Goal: Navigation & Orientation: Find specific page/section

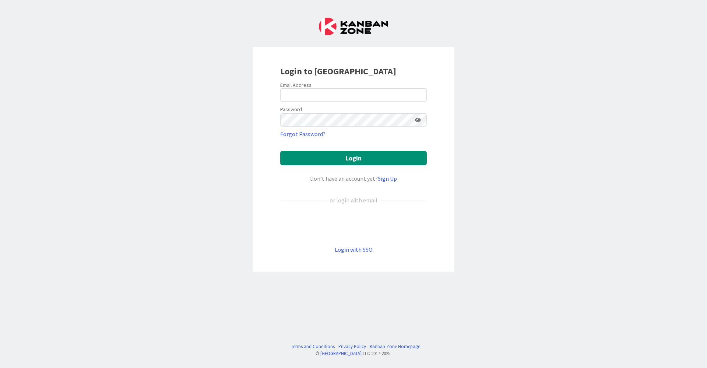
click at [280, 102] on div at bounding box center [280, 102] width 0 height 0
type input "[EMAIL_ADDRESS][DOMAIN_NAME]"
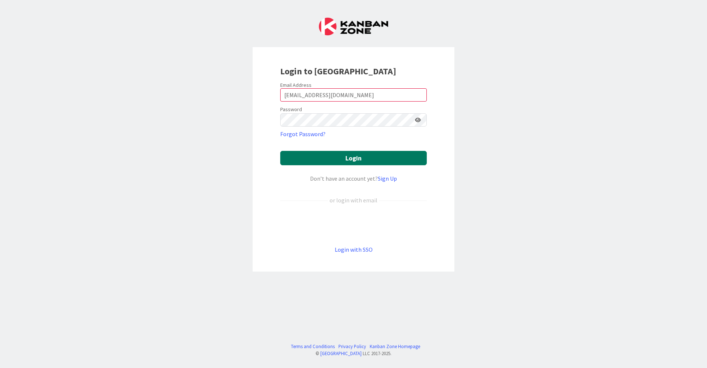
click at [336, 164] on button "Login" at bounding box center [353, 158] width 147 height 14
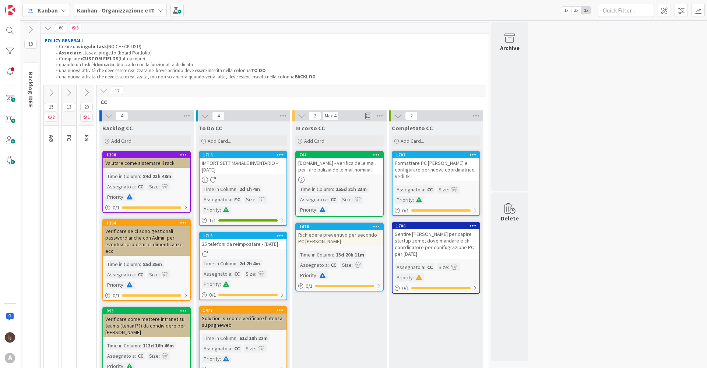
click at [150, 8] on b "Kanban - Organizzazione e IT" at bounding box center [116, 10] width 78 height 7
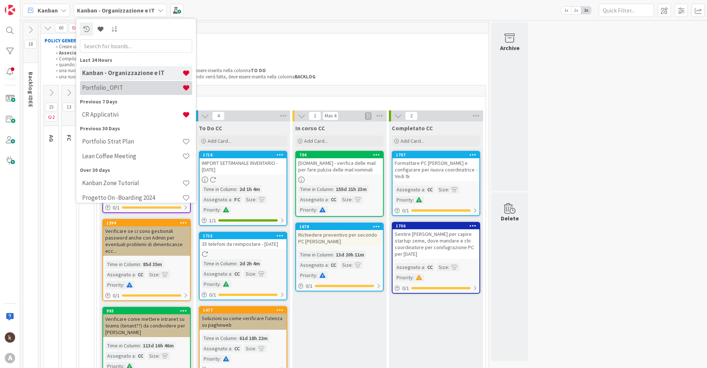
click at [118, 90] on h4 "Portfolio_OPIT" at bounding box center [132, 87] width 100 height 7
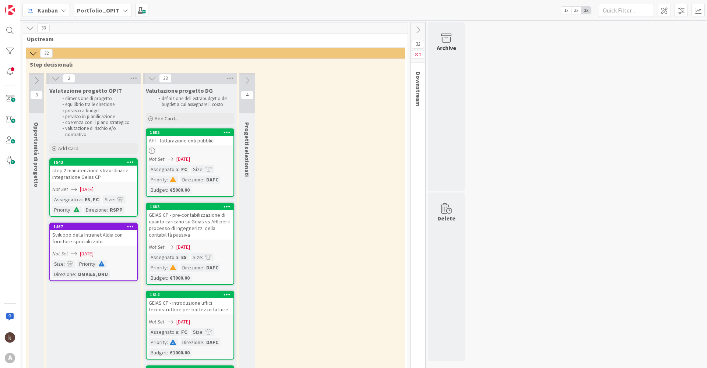
click at [37, 82] on icon at bounding box center [36, 81] width 8 height 8
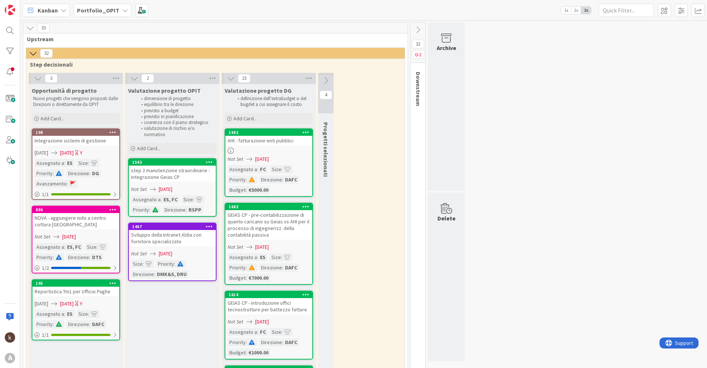
click at [111, 7] on b "Portfolio_OPIT" at bounding box center [98, 10] width 42 height 7
